Goal: Complete application form

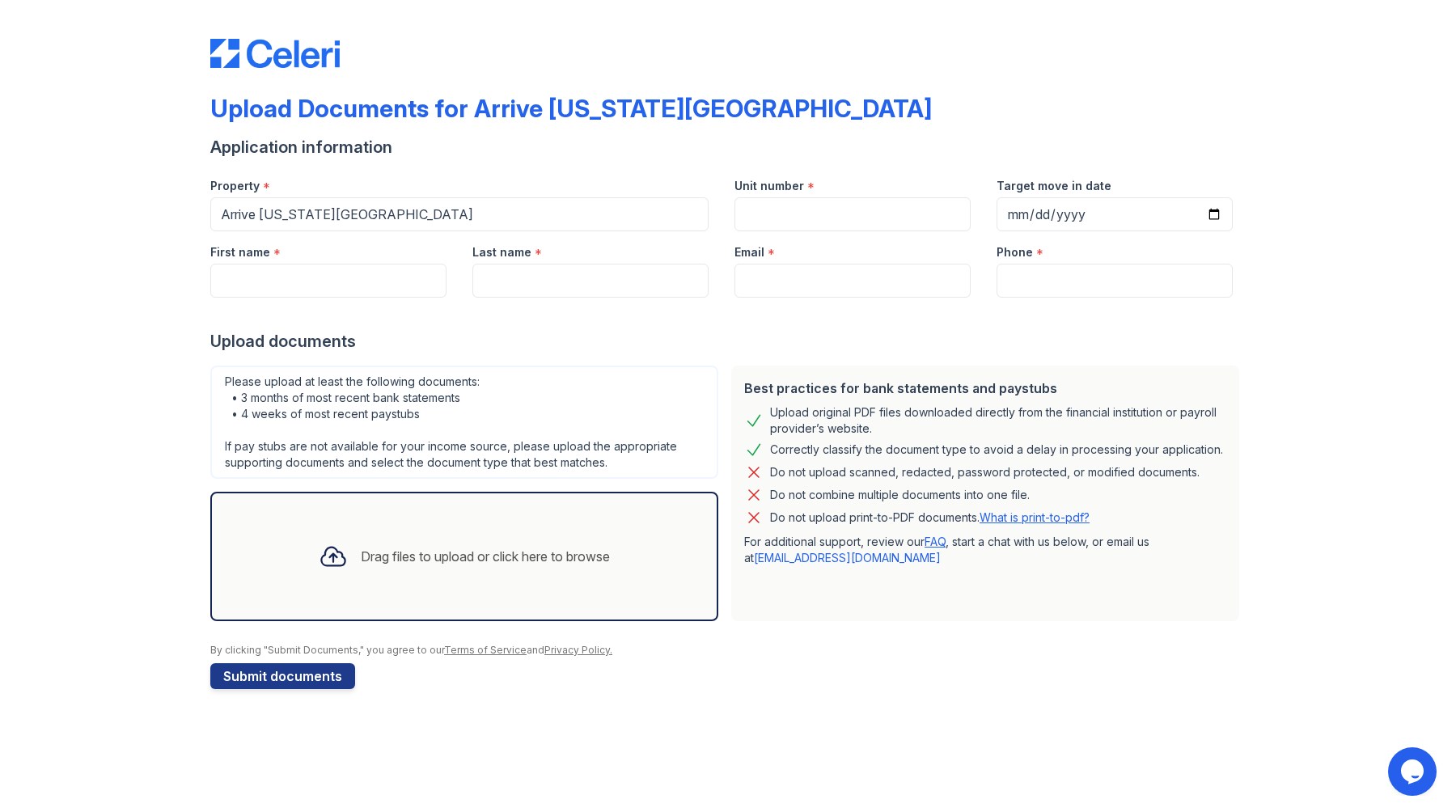
click at [500, 569] on div "Drag files to upload or click here to browse" at bounding box center [464, 556] width 317 height 55
click at [433, 572] on div "Drag files to upload or click here to browse" at bounding box center [464, 556] width 317 height 55
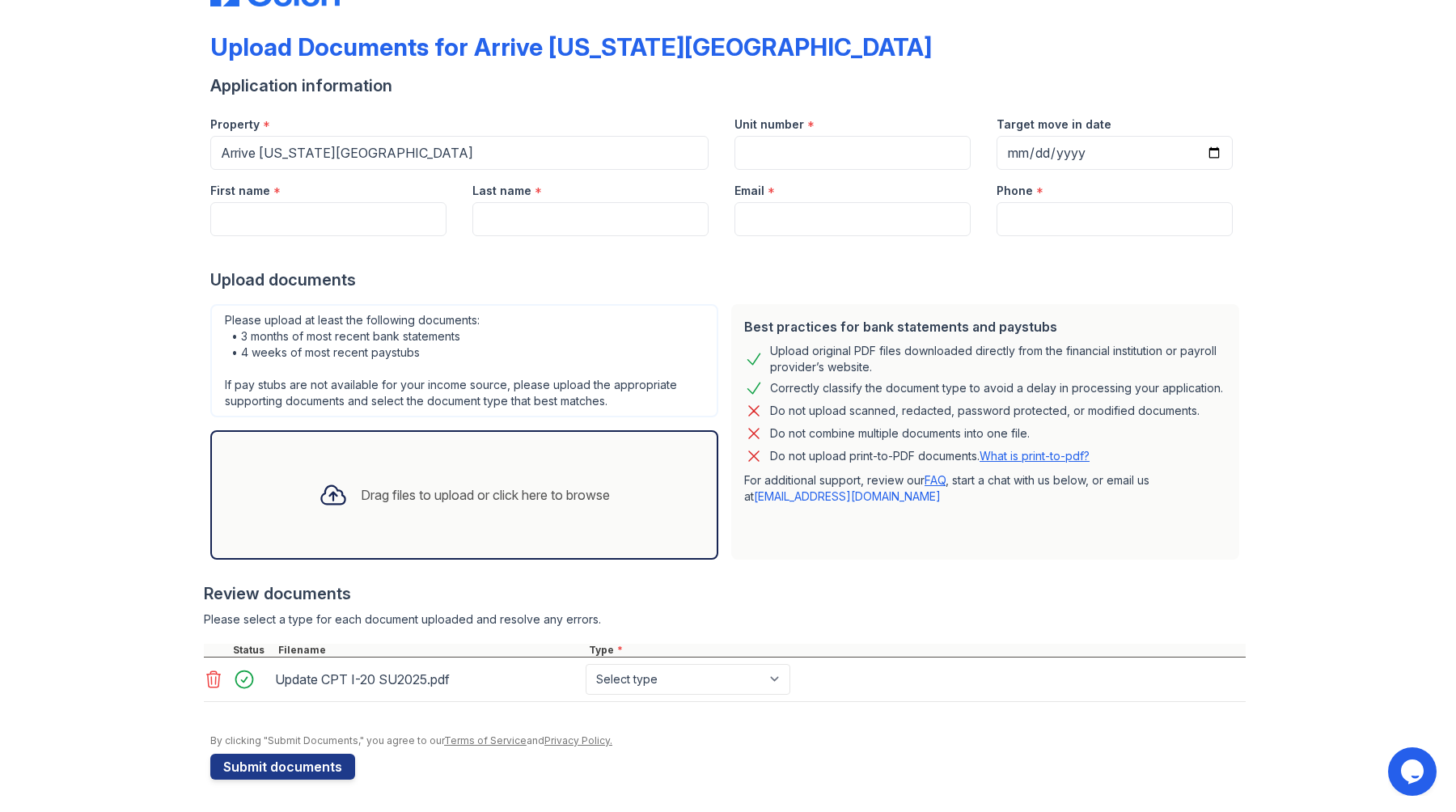
scroll to position [55, 0]
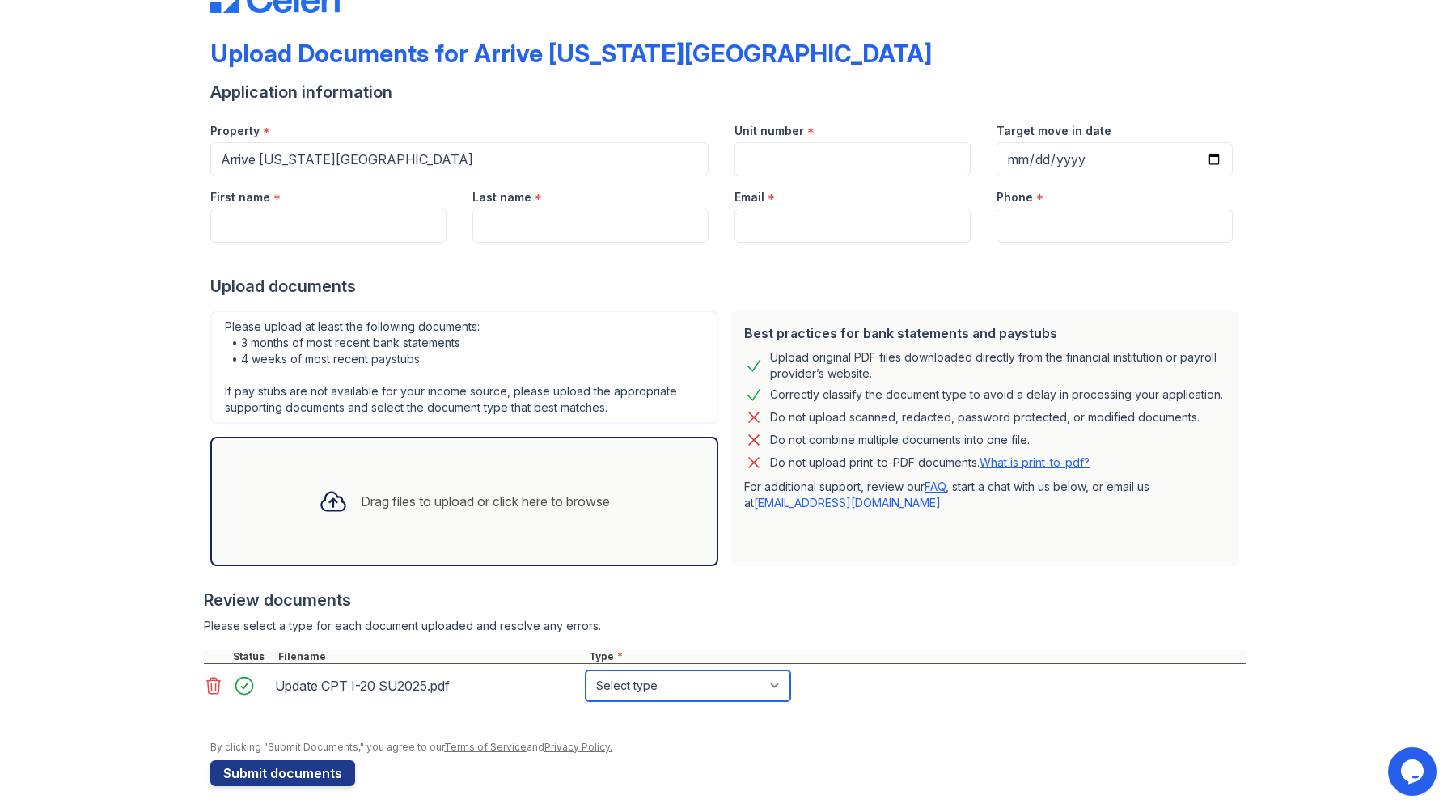
click at [718, 680] on select "Select type Paystub Bank Statement Offer Letter Tax Documents Benefit Award Let…" at bounding box center [688, 686] width 205 height 31
select select "other"
click at [586, 670] on select "Select type Paystub Bank Statement Offer Letter Tax Documents Benefit Award Let…" at bounding box center [688, 686] width 205 height 31
click at [882, 596] on div "Review documents" at bounding box center [724, 600] width 1042 height 23
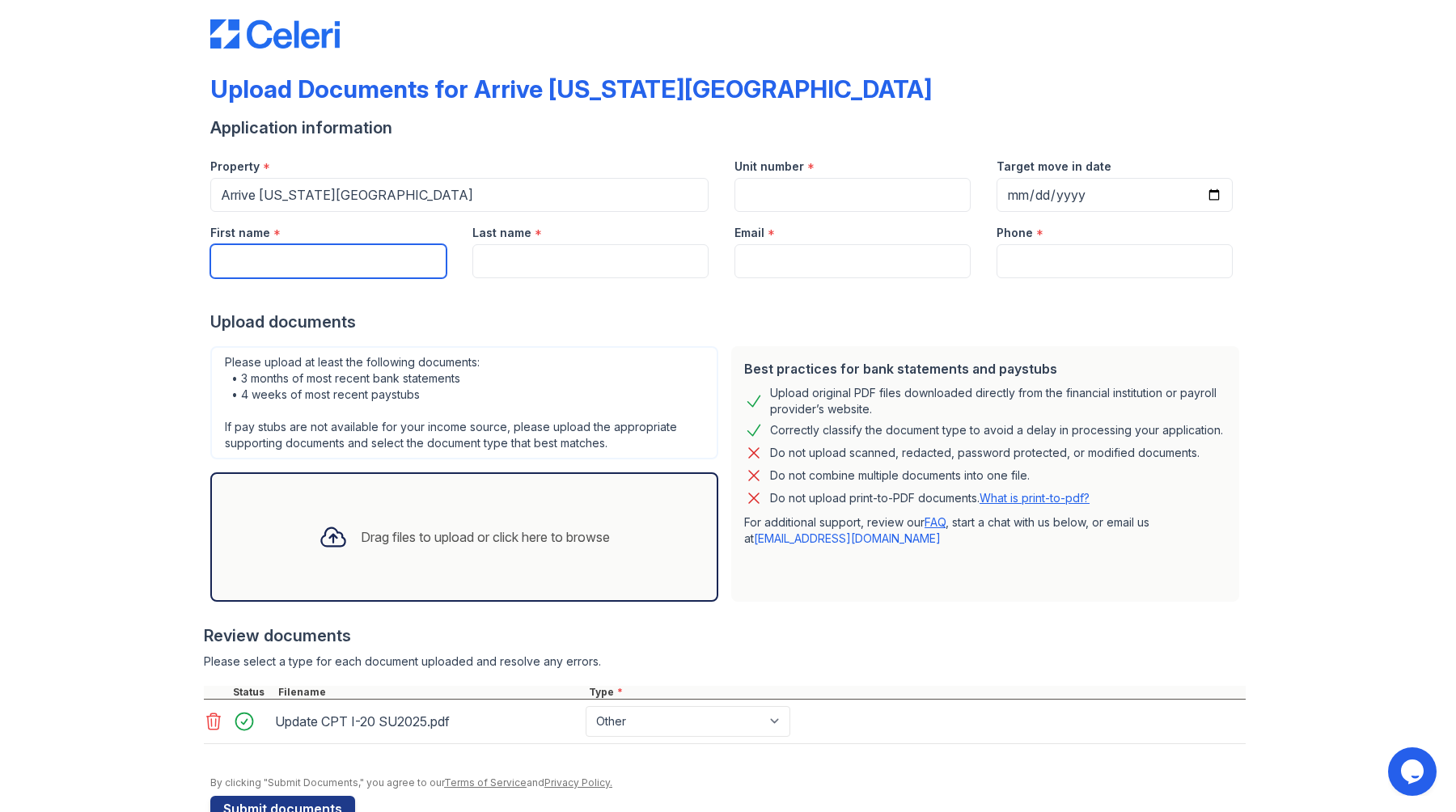
click at [400, 270] on input "First name" at bounding box center [328, 260] width 237 height 34
type input "KOKI"
click at [549, 264] on input "Last name" at bounding box center [590, 260] width 237 height 34
type input "KIN"
click at [743, 248] on input "Email" at bounding box center [852, 260] width 237 height 34
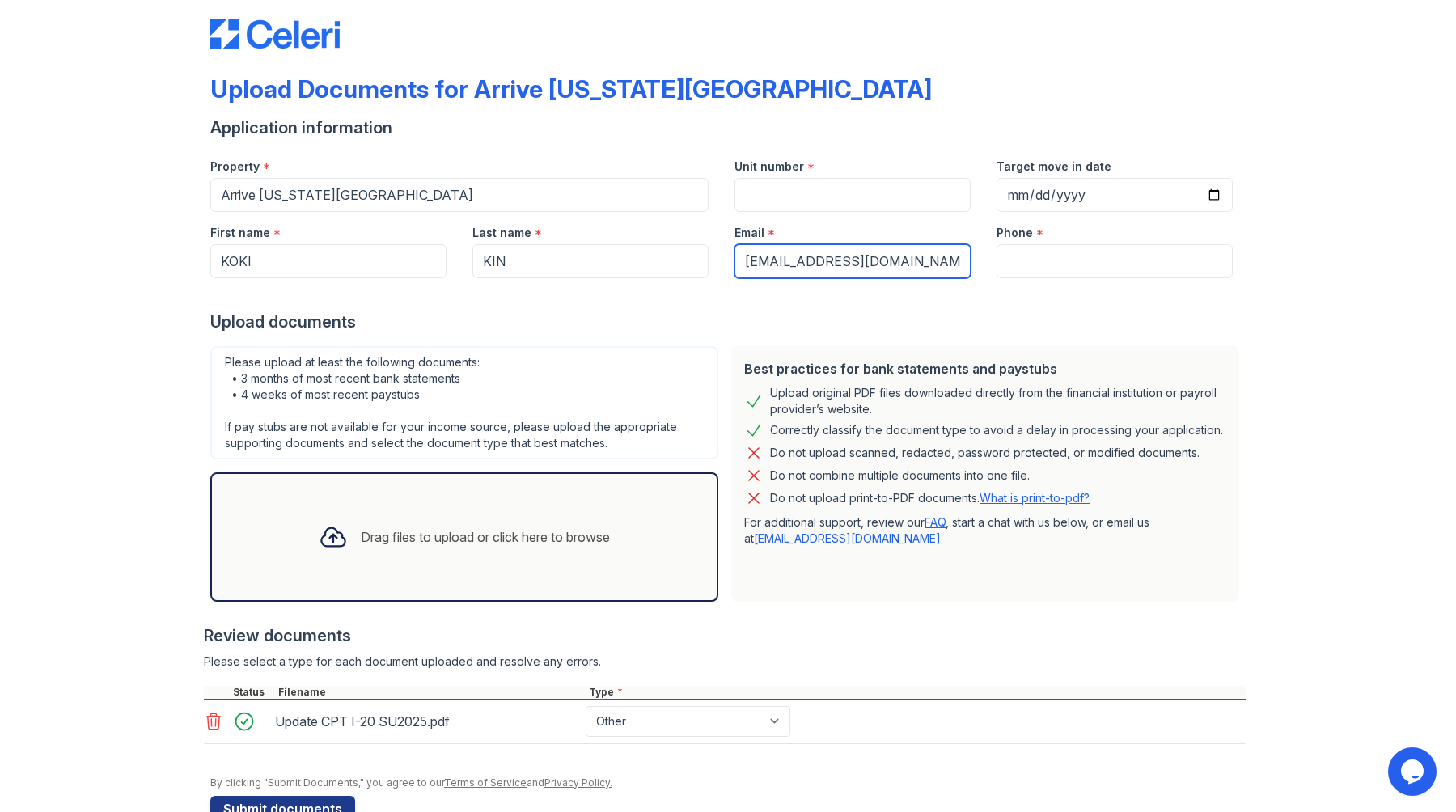
type input "[EMAIL_ADDRESS][DOMAIN_NAME]"
click at [1004, 259] on input "Phone" at bounding box center [1114, 260] width 237 height 34
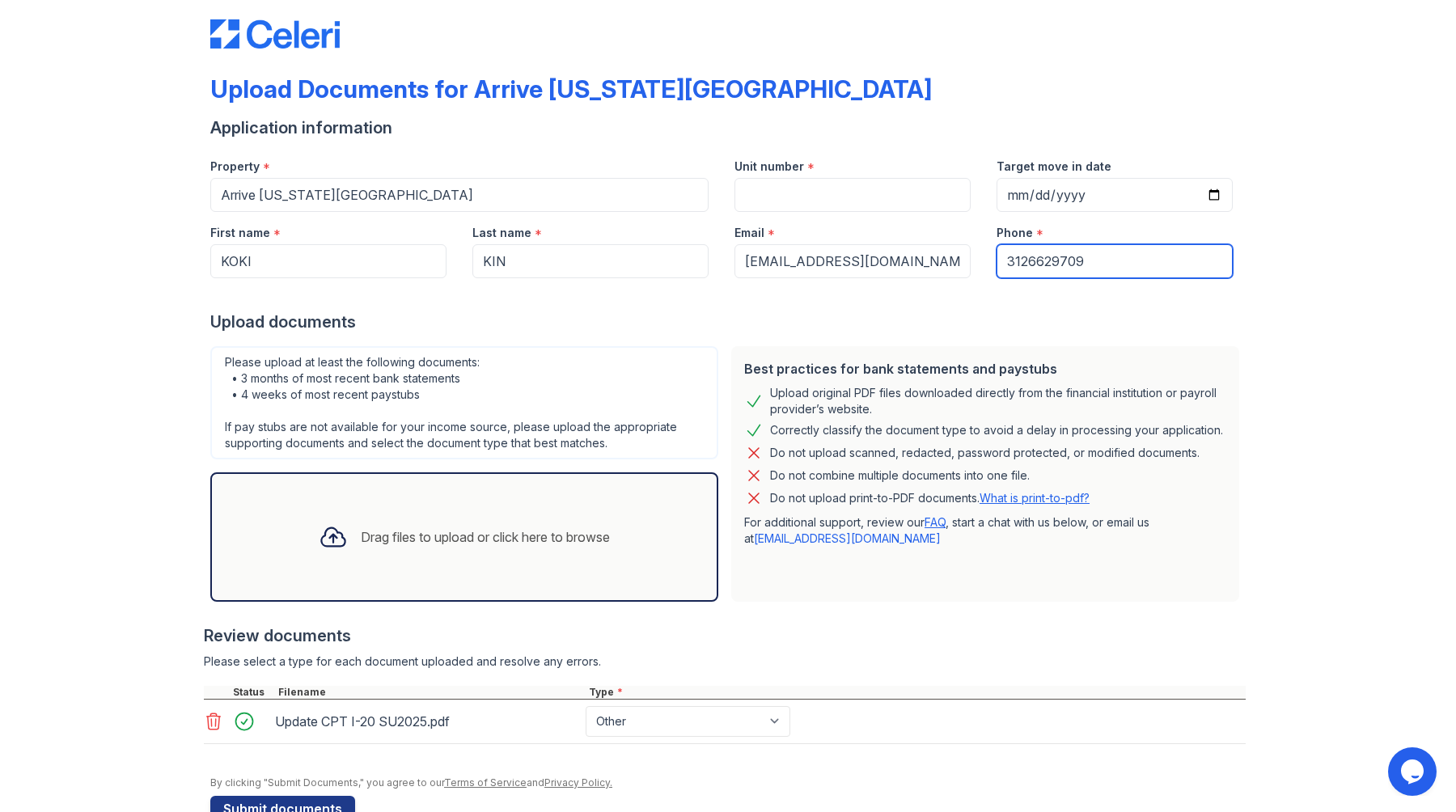
type input "3126629709"
click at [839, 185] on input "Unit number" at bounding box center [852, 195] width 237 height 34
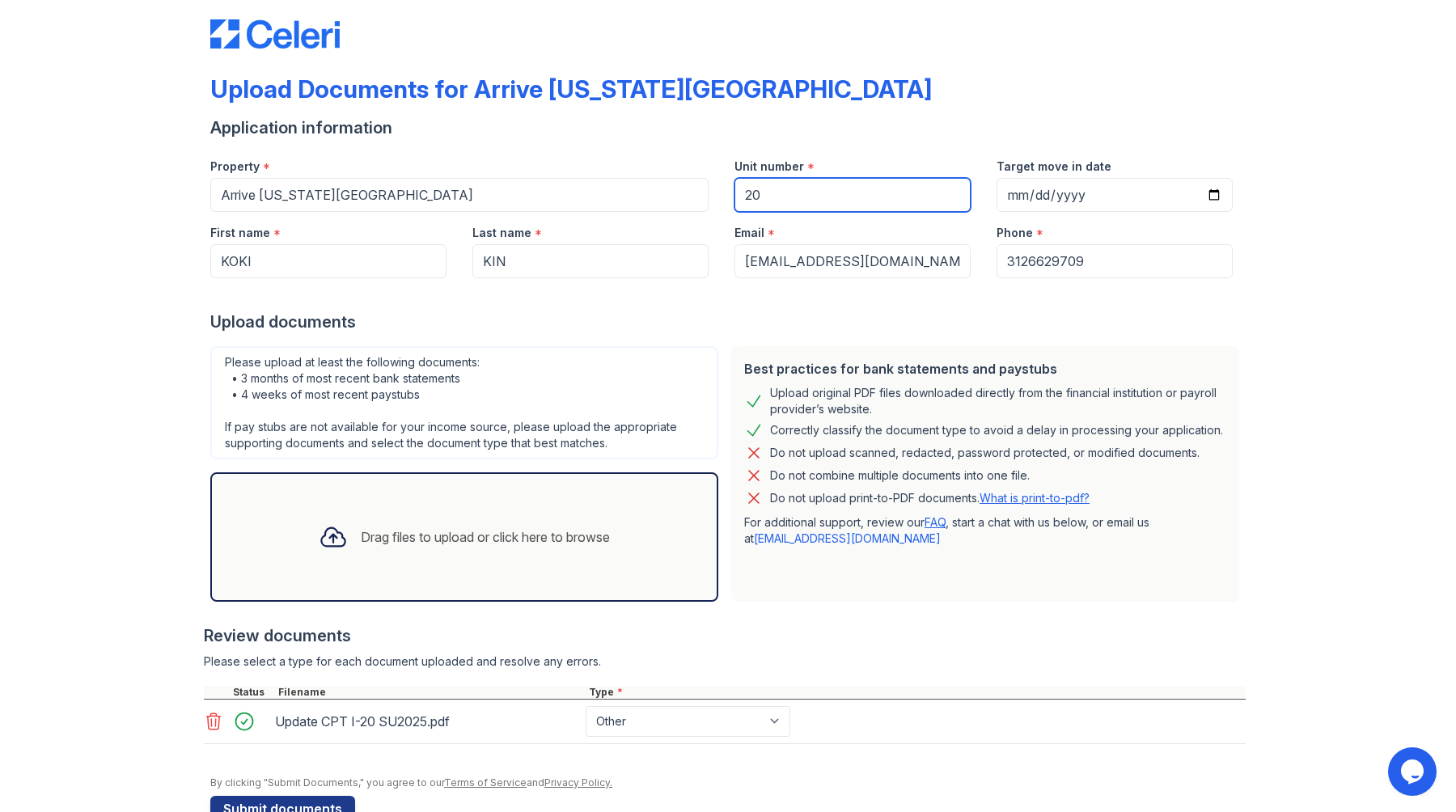
type input "2"
click at [874, 197] on input "1807" at bounding box center [852, 195] width 237 height 34
type input "1806"
click at [1096, 193] on input "Target move in date" at bounding box center [1114, 195] width 237 height 34
click at [1039, 190] on input "Target move in date" at bounding box center [1114, 195] width 237 height 34
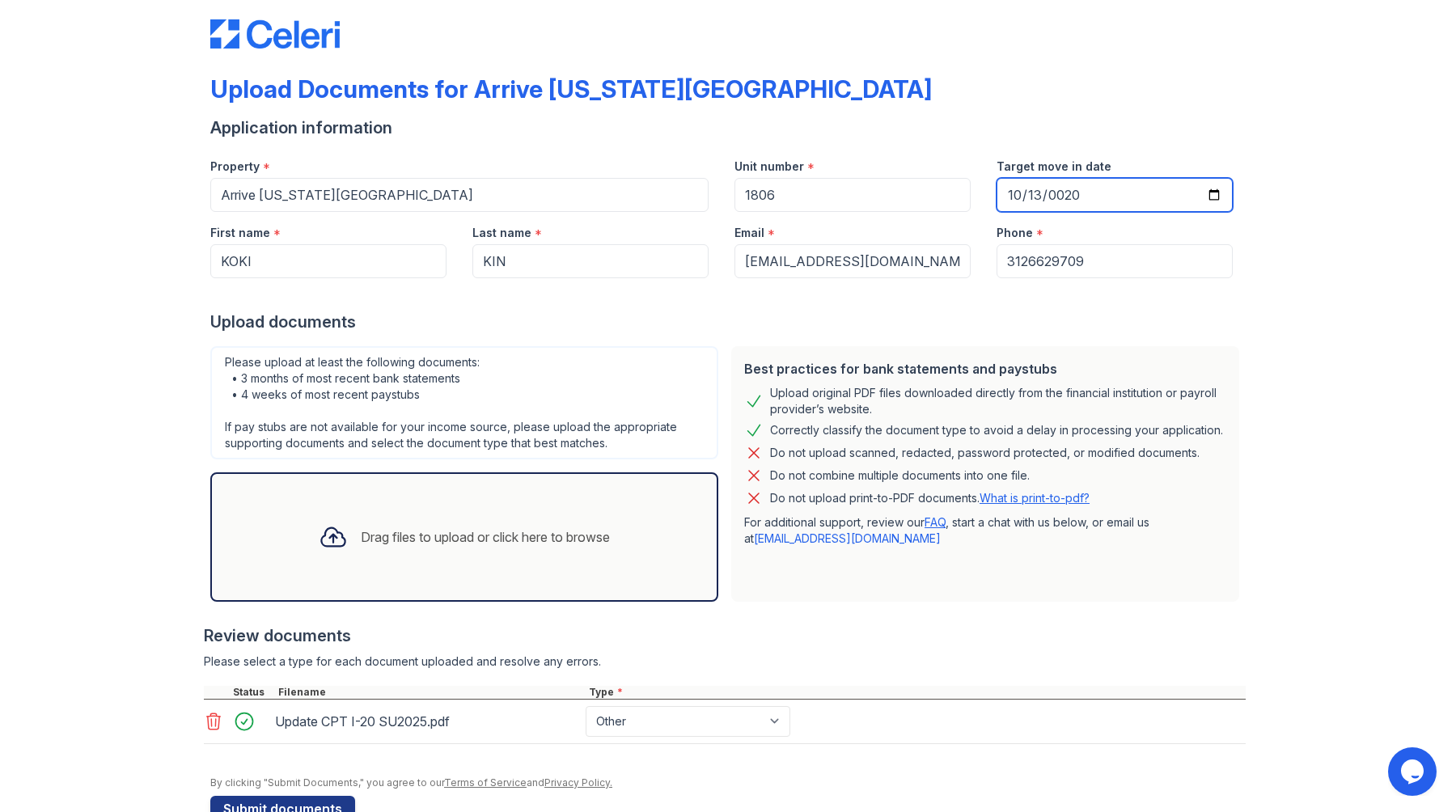
type input "0200-10-13"
click at [1068, 227] on div "Phone *" at bounding box center [1114, 227] width 237 height 32
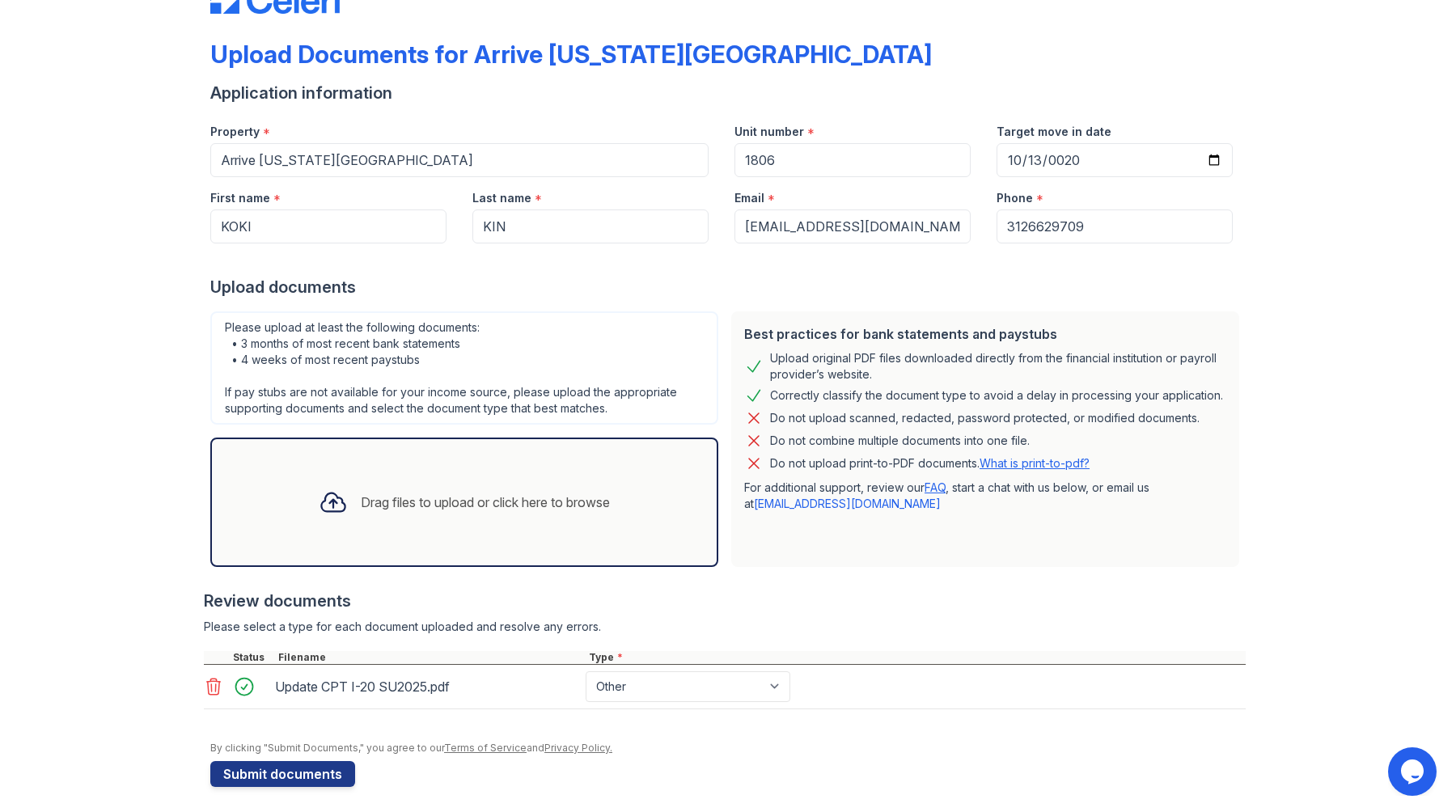
scroll to position [61, 0]
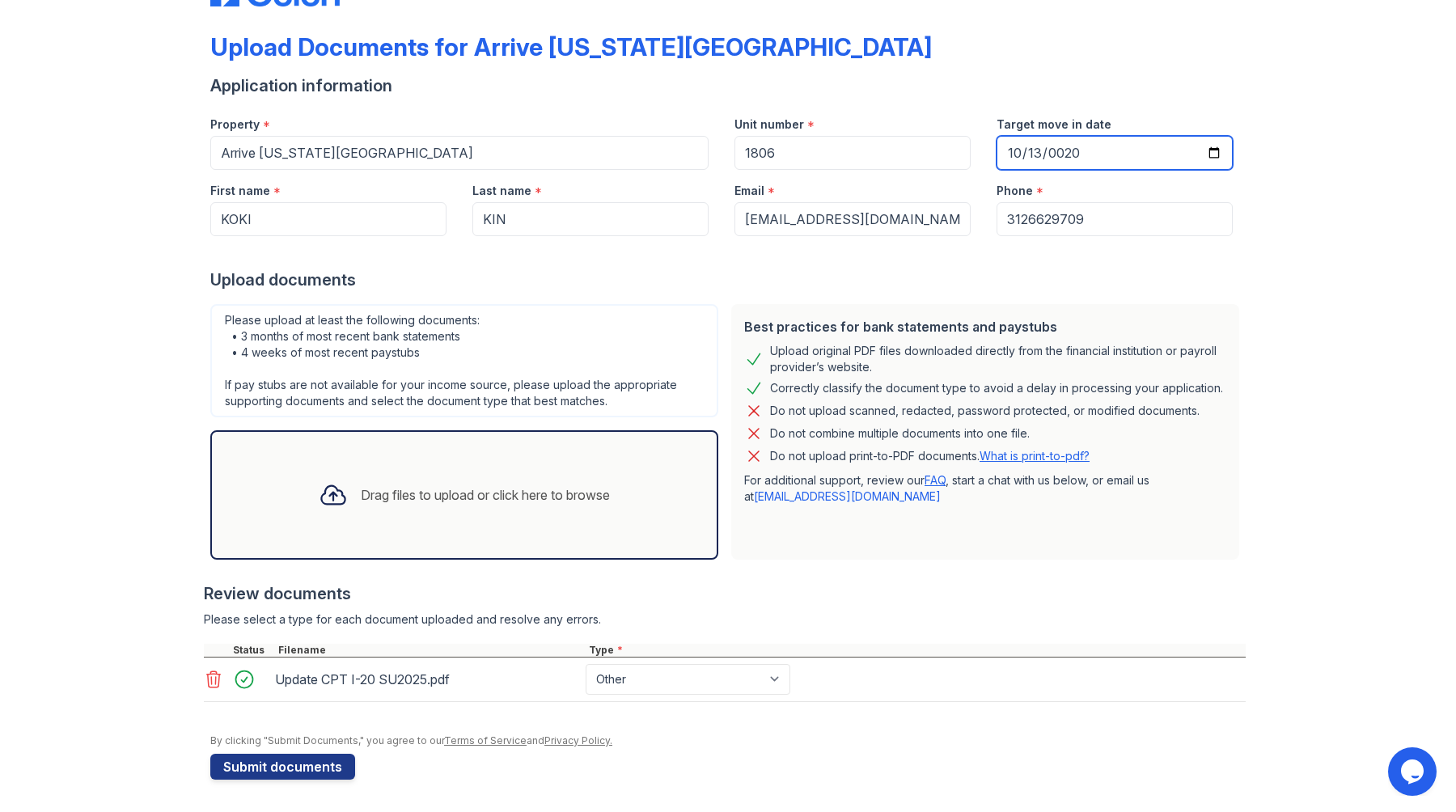
click at [1035, 149] on input "2025-10-13" at bounding box center [1114, 153] width 237 height 34
type input "2025-10-11"
click at [987, 283] on div "Upload documents" at bounding box center [728, 279] width 1036 height 23
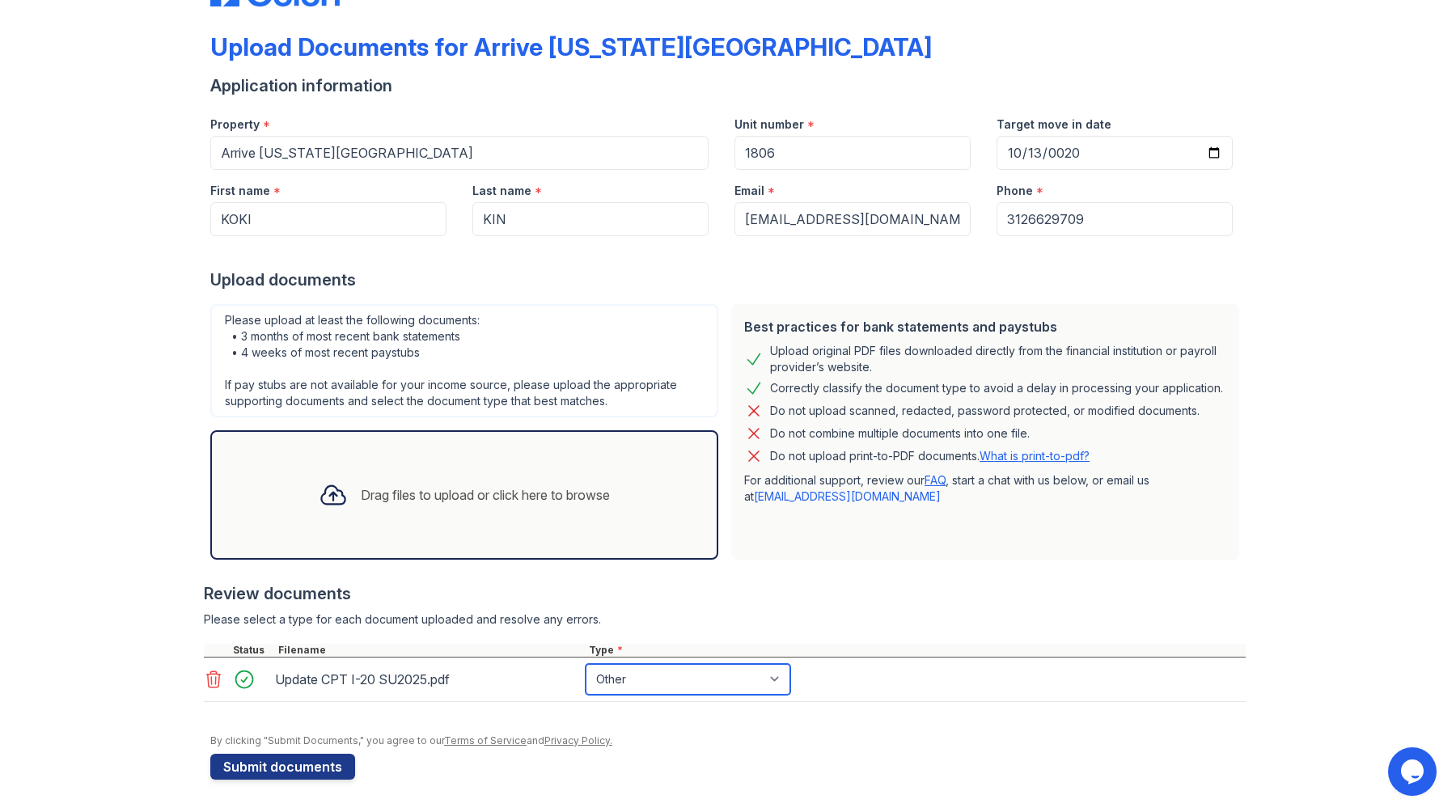
click at [612, 676] on select "Select type Paystub Bank Statement Offer Letter Tax Documents Benefit Award Let…" at bounding box center [688, 680] width 205 height 31
click at [586, 664] on select "Select type Paystub Bank Statement Offer Letter Tax Documents Benefit Award Let…" at bounding box center [688, 680] width 205 height 31
click at [619, 670] on select "Select type Paystub Bank Statement Offer Letter Tax Documents Benefit Award Let…" at bounding box center [688, 680] width 205 height 31
select select "other"
click at [586, 664] on select "Select type Paystub Bank Statement Offer Letter Tax Documents Benefit Award Let…" at bounding box center [688, 680] width 205 height 31
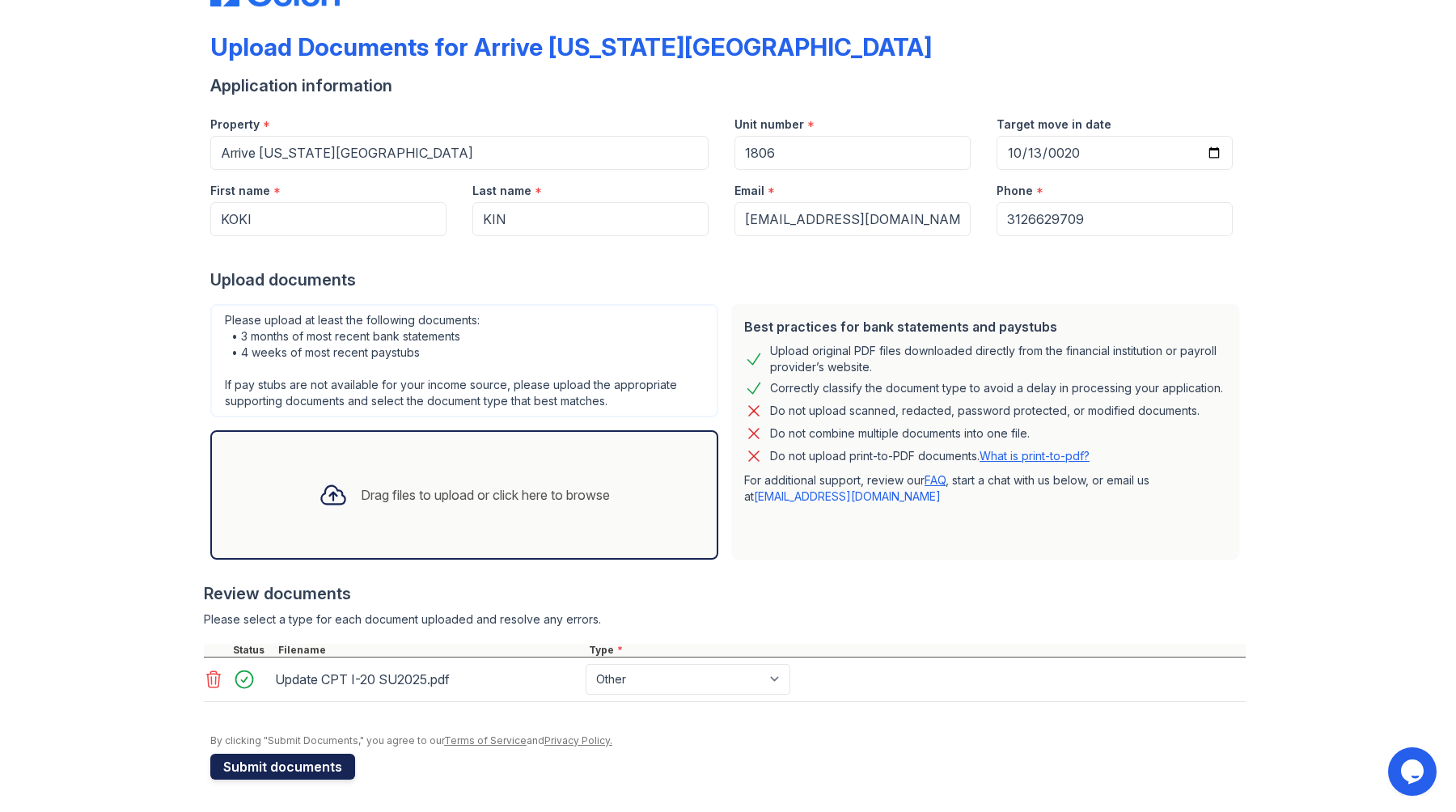
click at [272, 775] on button "Submit documents" at bounding box center [282, 766] width 145 height 26
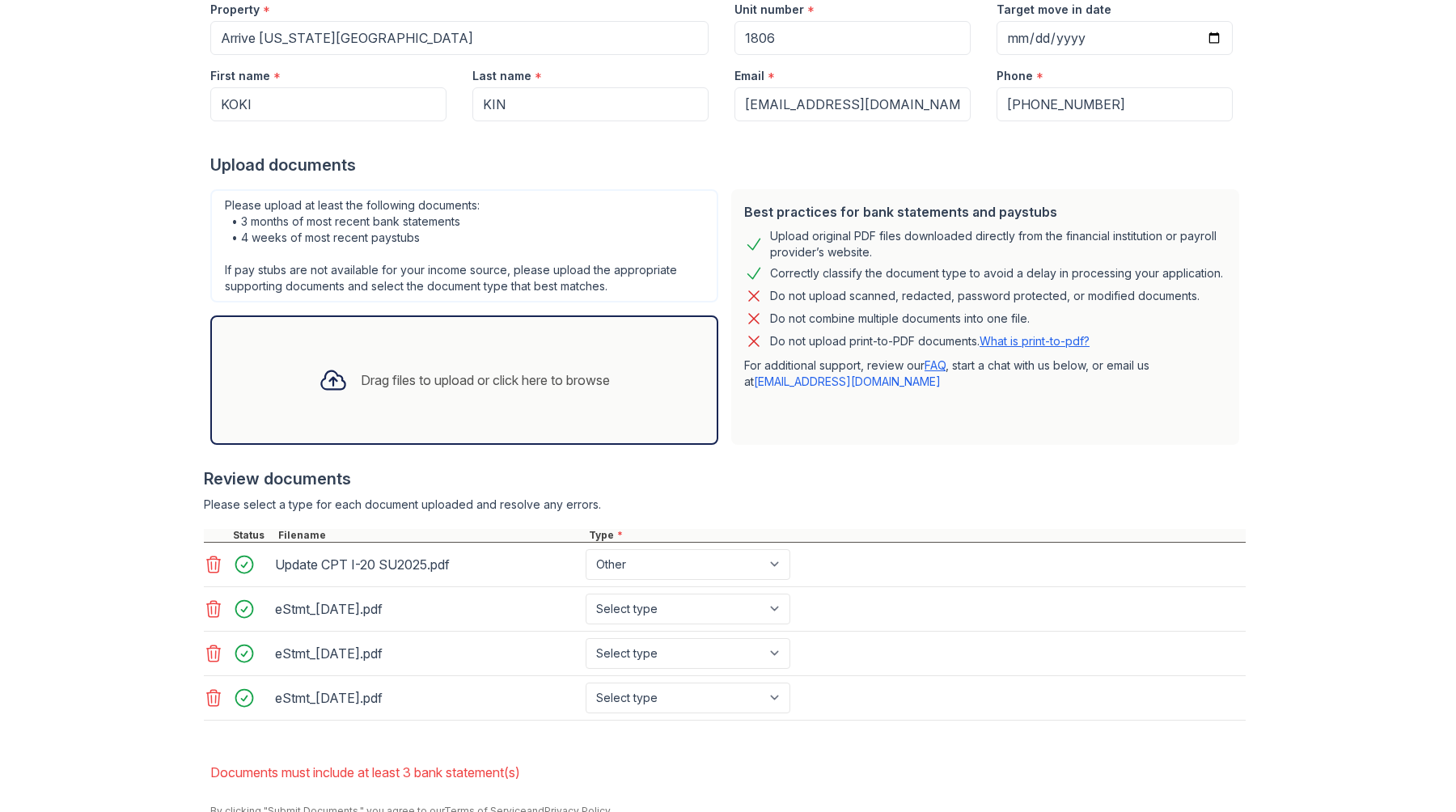
scroll to position [230, 0]
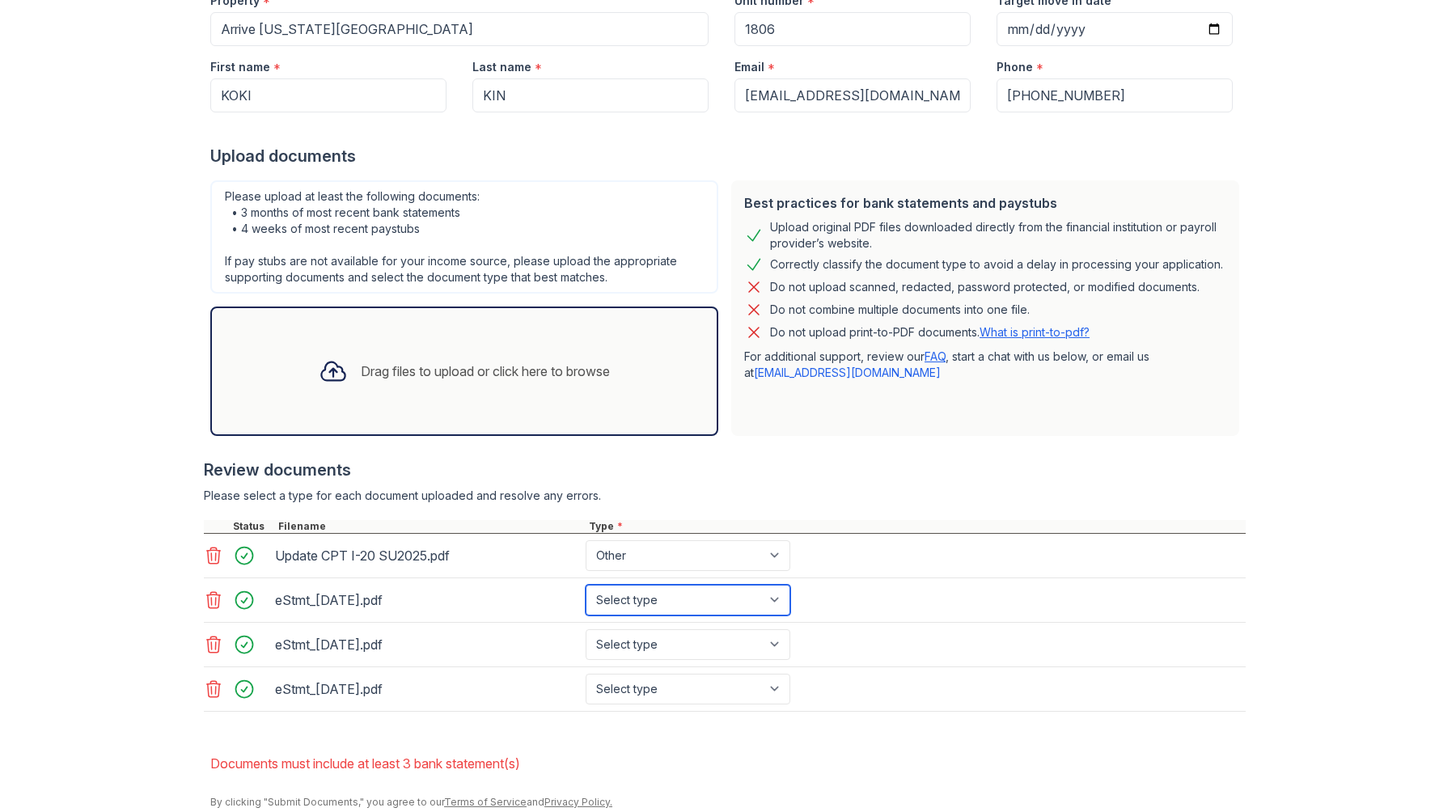
click at [723, 599] on select "Select type Paystub Bank Statement Offer Letter Tax Documents Benefit Award Let…" at bounding box center [688, 600] width 205 height 31
select select "bank_statement"
click at [586, 585] on select "Select type Paystub Bank Statement Offer Letter Tax Documents Benefit Award Let…" at bounding box center [688, 600] width 205 height 31
click at [692, 637] on select "Select type Paystub Bank Statement Offer Letter Tax Documents Benefit Award Let…" at bounding box center [688, 645] width 205 height 31
select select "bank_statement"
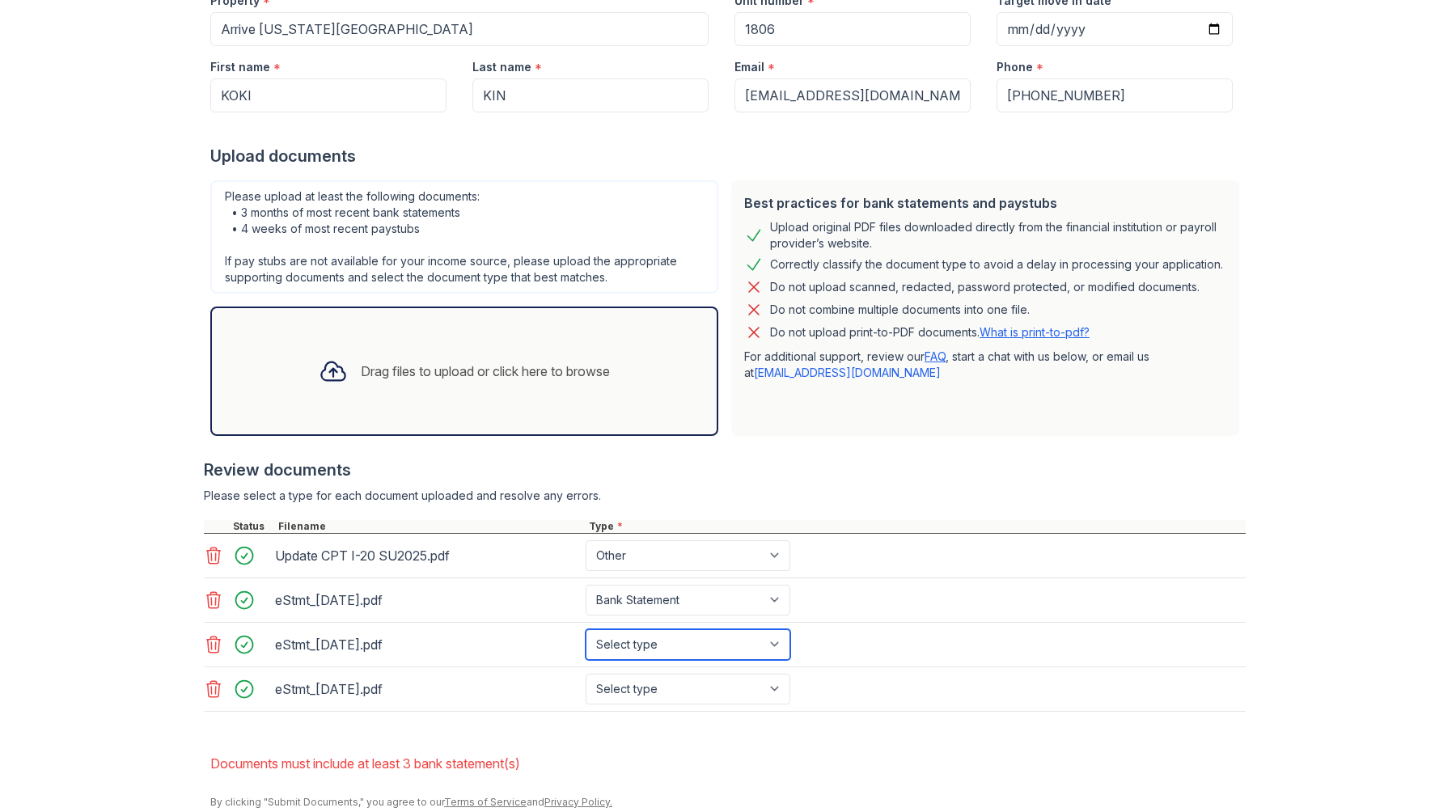
click at [586, 629] on select "Select type Paystub Bank Statement Offer Letter Tax Documents Benefit Award Let…" at bounding box center [688, 645] width 205 height 31
click at [675, 688] on select "Select type Paystub Bank Statement Offer Letter Tax Documents Benefit Award Let…" at bounding box center [688, 690] width 205 height 31
select select "bank_statement"
click at [586, 674] on select "Select type Paystub Bank Statement Offer Letter Tax Documents Benefit Award Let…" at bounding box center [688, 690] width 205 height 31
click at [859, 758] on li "Documents must include at least 3 bank statement(s)" at bounding box center [728, 763] width 1036 height 32
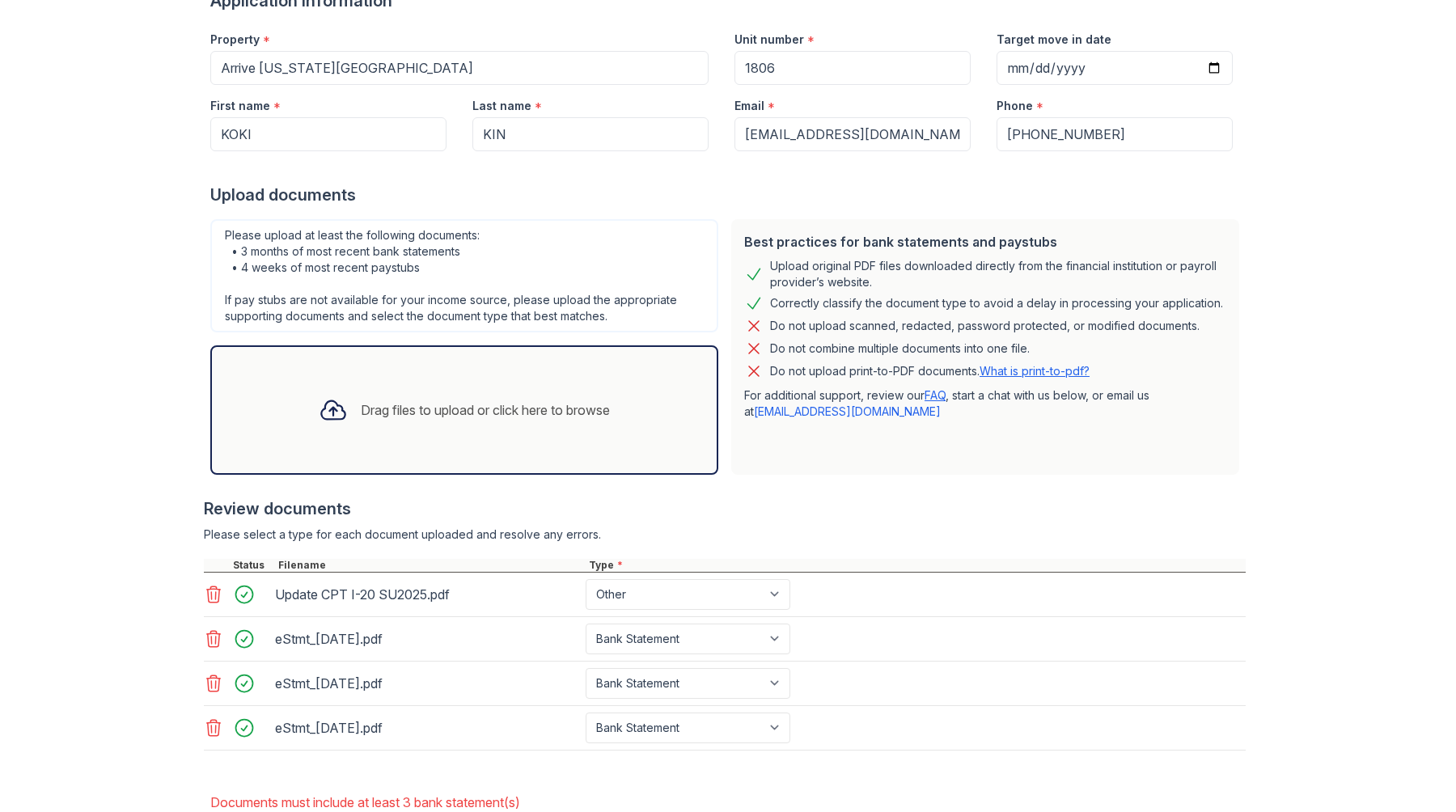
scroll to position [292, 0]
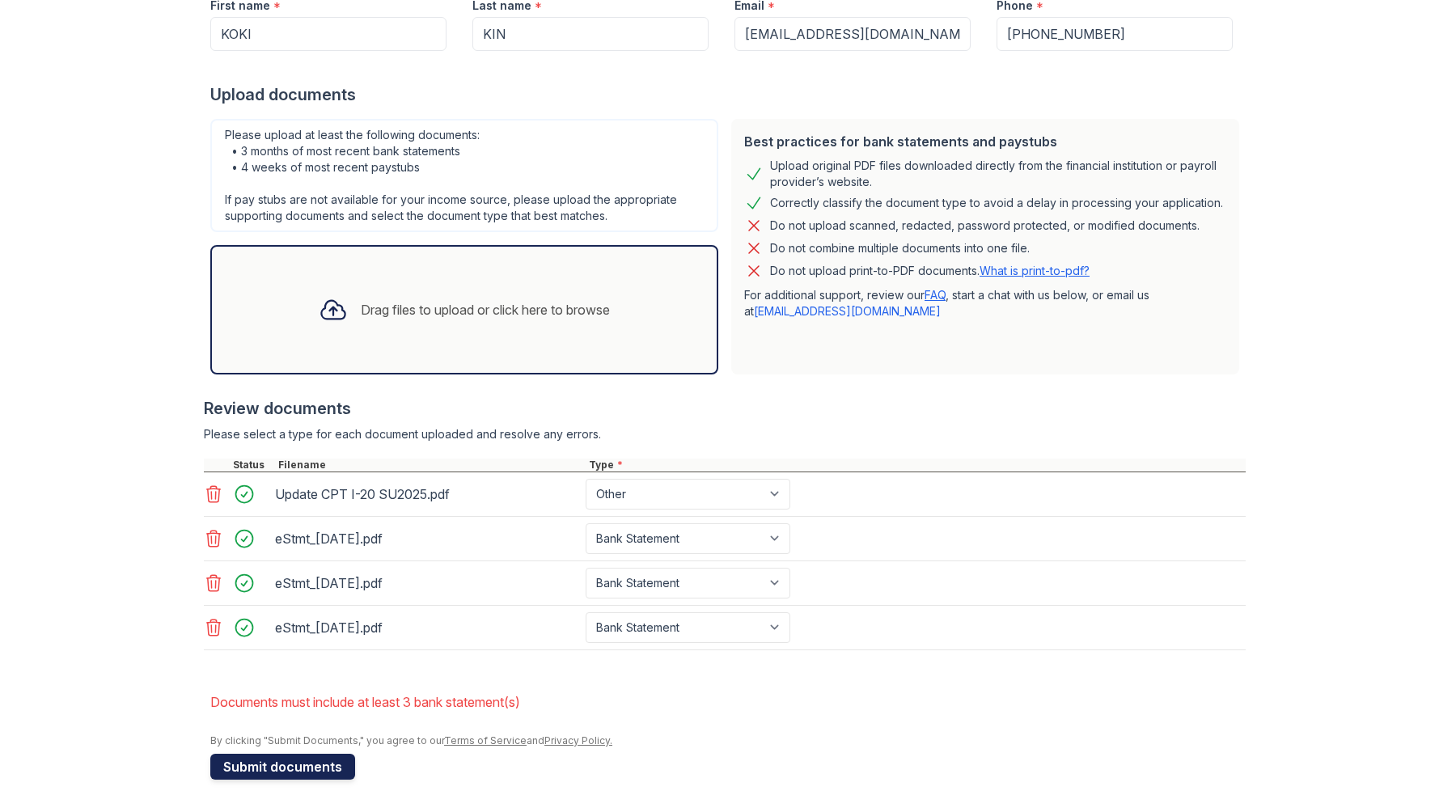
click at [296, 768] on button "Submit documents" at bounding box center [282, 766] width 145 height 26
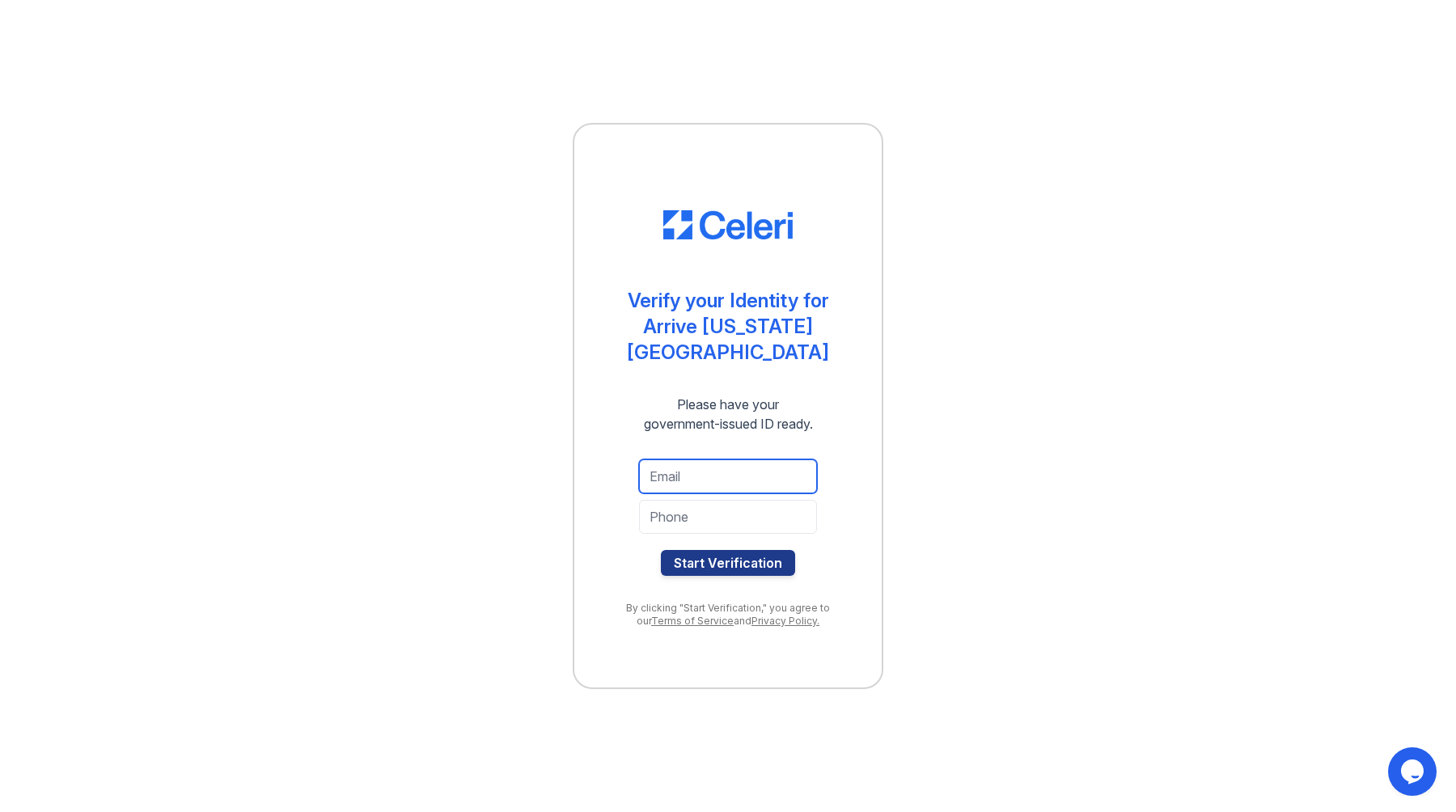
click at [746, 463] on input "email" at bounding box center [728, 476] width 178 height 34
type input "k"
click at [744, 475] on input "email" at bounding box center [728, 476] width 178 height 34
type input "[EMAIL_ADDRESS][DOMAIN_NAME]"
click at [712, 500] on input "tel" at bounding box center [728, 516] width 178 height 34
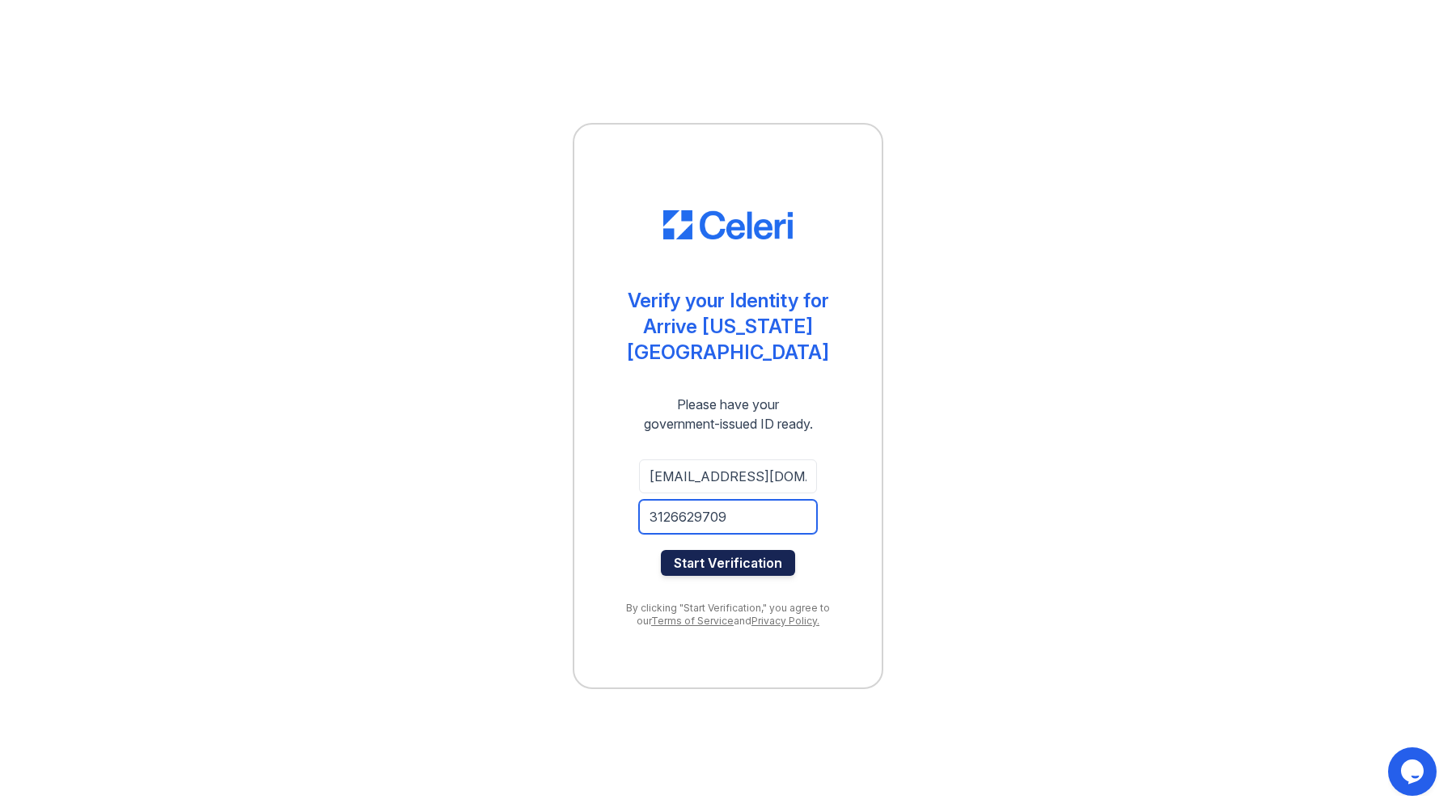
type input "3126629709"
click at [726, 554] on button "Start Verification" at bounding box center [728, 563] width 134 height 26
